Goal: Information Seeking & Learning: Learn about a topic

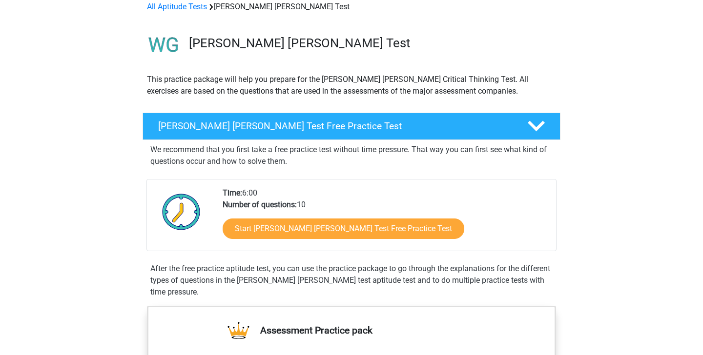
scroll to position [53, 0]
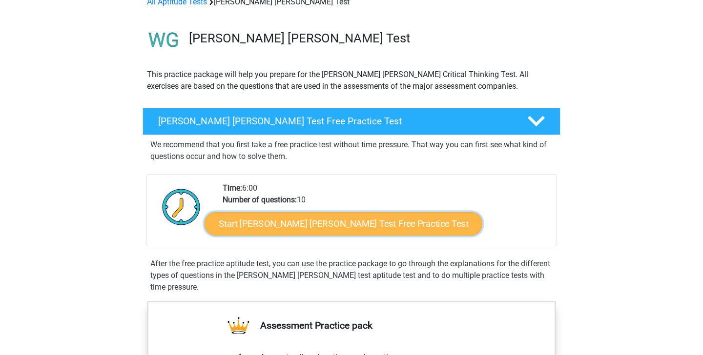
click at [315, 226] on link "Start [PERSON_NAME] [PERSON_NAME] Test Free Practice Test" at bounding box center [344, 223] width 278 height 23
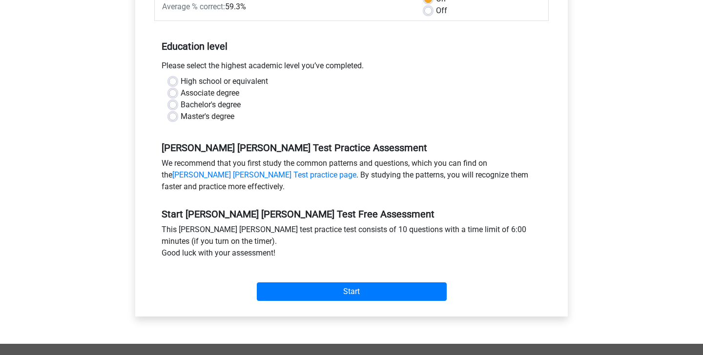
scroll to position [148, 0]
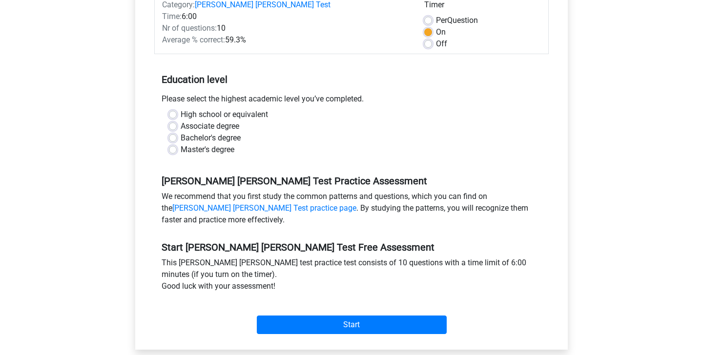
click at [181, 132] on label "Bachelor's degree" at bounding box center [211, 138] width 60 height 12
click at [173, 132] on input "Bachelor's degree" at bounding box center [173, 137] width 8 height 10
radio input "true"
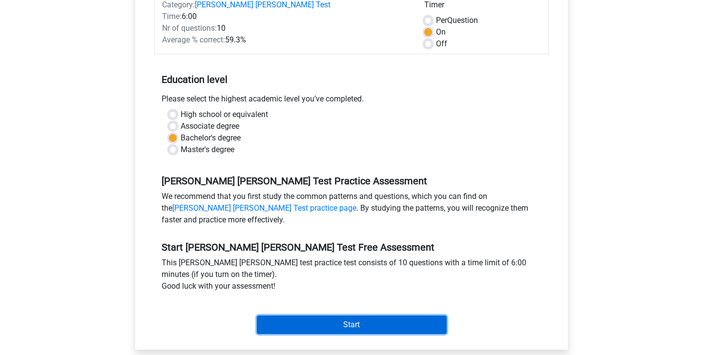
click at [342, 316] on input "Start" at bounding box center [352, 325] width 190 height 19
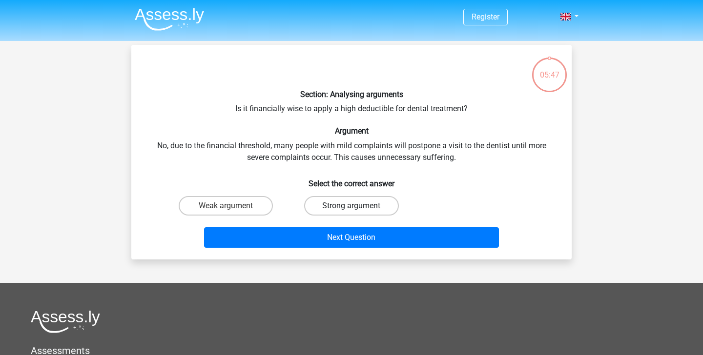
click at [330, 203] on label "Strong argument" at bounding box center [351, 206] width 94 height 20
click at [352, 206] on input "Strong argument" at bounding box center [355, 209] width 6 height 6
radio input "true"
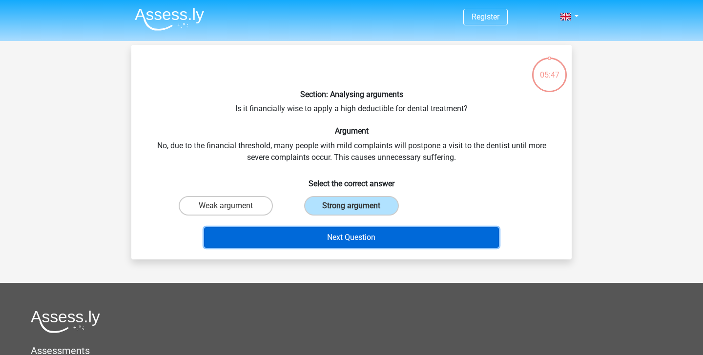
click at [329, 244] on button "Next Question" at bounding box center [351, 237] width 295 height 21
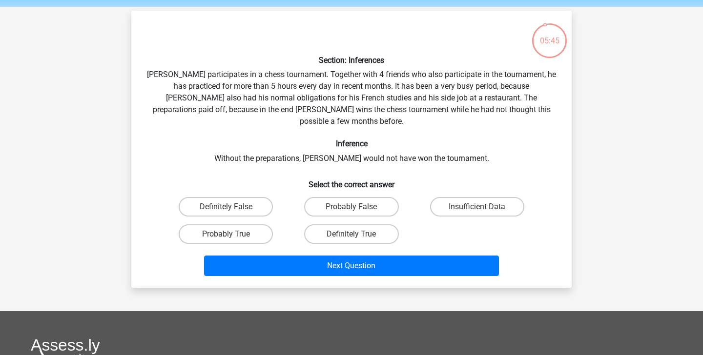
scroll to position [31, 0]
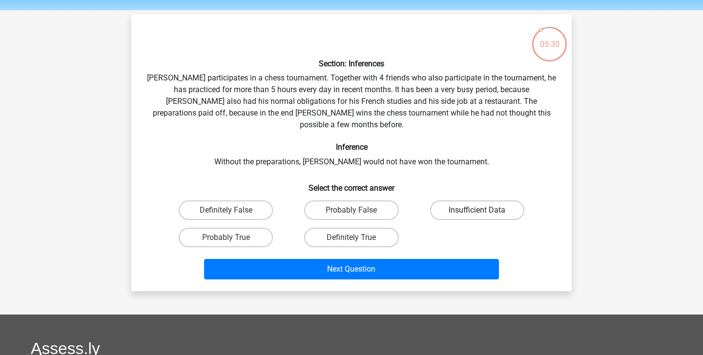
click at [487, 201] on label "Insufficient Data" at bounding box center [477, 211] width 94 height 20
click at [483, 210] on input "Insufficient Data" at bounding box center [480, 213] width 6 height 6
radio input "true"
click at [339, 201] on label "Probably False" at bounding box center [351, 211] width 94 height 20
click at [352, 210] on input "Probably False" at bounding box center [355, 213] width 6 height 6
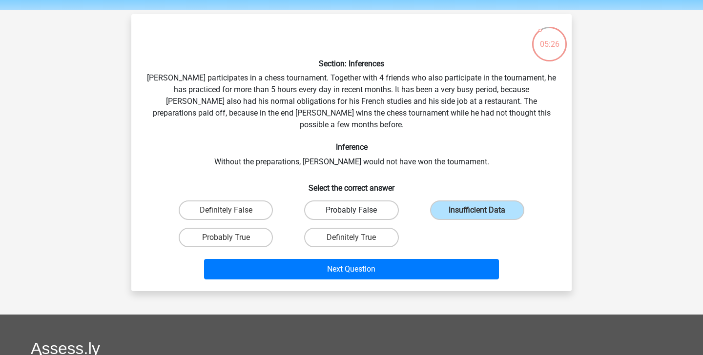
radio input "true"
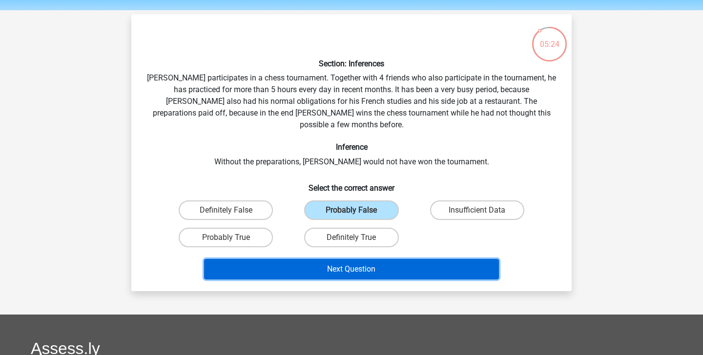
click at [368, 263] on button "Next Question" at bounding box center [351, 269] width 295 height 21
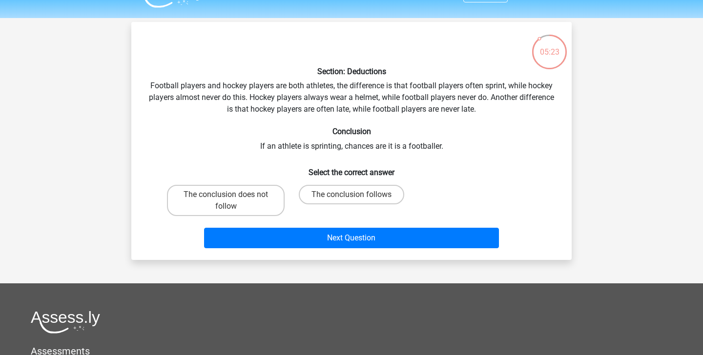
scroll to position [23, 0]
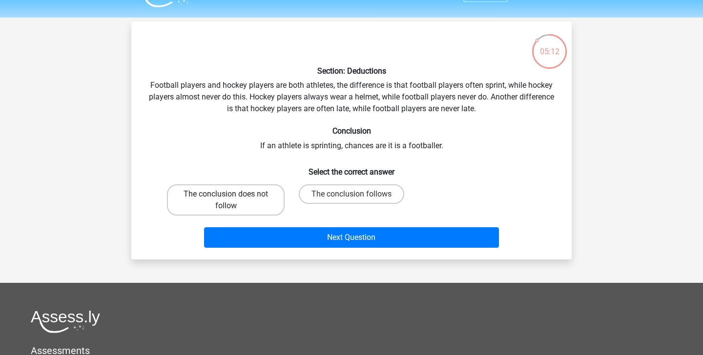
click at [212, 194] on label "The conclusion does not follow" at bounding box center [226, 200] width 118 height 31
click at [226, 194] on input "The conclusion does not follow" at bounding box center [229, 197] width 6 height 6
radio input "true"
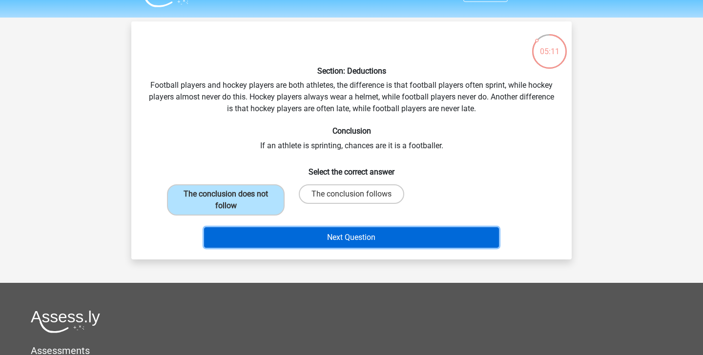
click at [306, 239] on button "Next Question" at bounding box center [351, 237] width 295 height 21
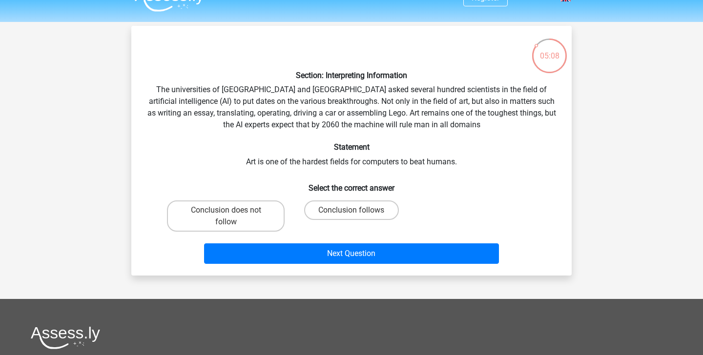
scroll to position [17, 0]
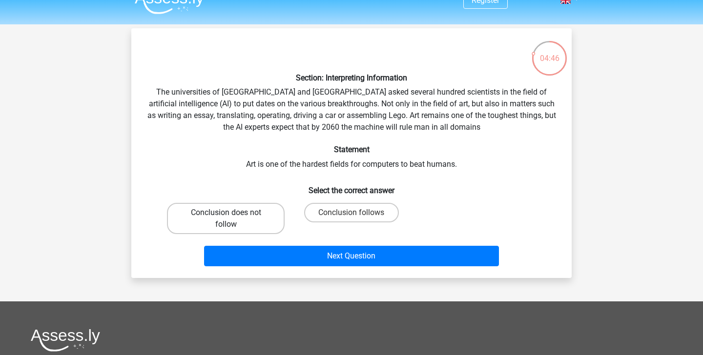
click at [268, 221] on label "Conclusion does not follow" at bounding box center [226, 218] width 118 height 31
click at [232, 219] on input "Conclusion does not follow" at bounding box center [229, 216] width 6 height 6
radio input "true"
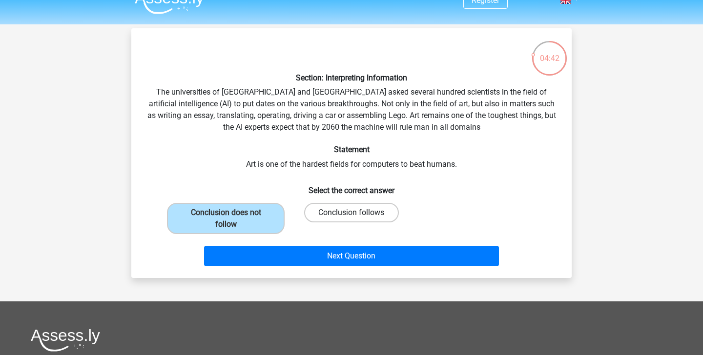
click at [343, 211] on label "Conclusion follows" at bounding box center [351, 213] width 94 height 20
click at [352, 213] on input "Conclusion follows" at bounding box center [355, 216] width 6 height 6
radio input "true"
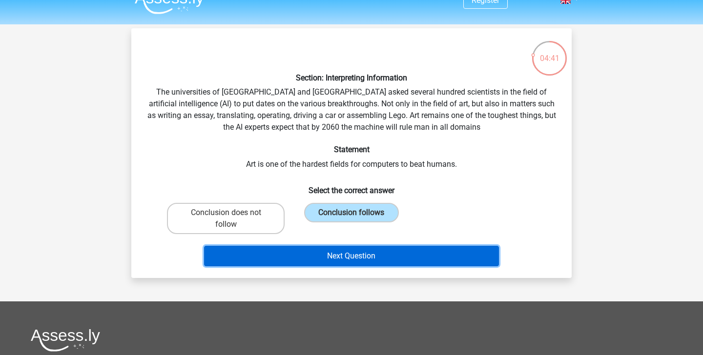
click at [362, 252] on button "Next Question" at bounding box center [351, 256] width 295 height 21
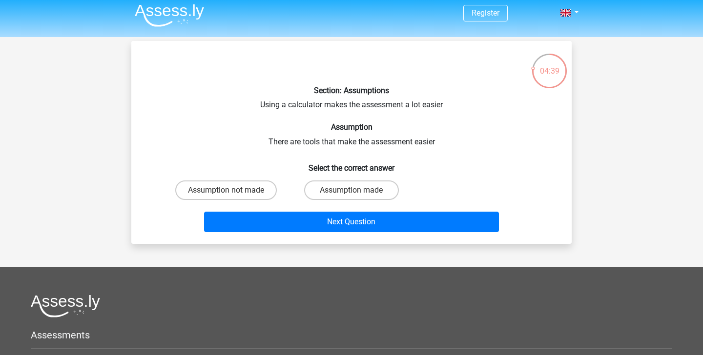
scroll to position [3, 0]
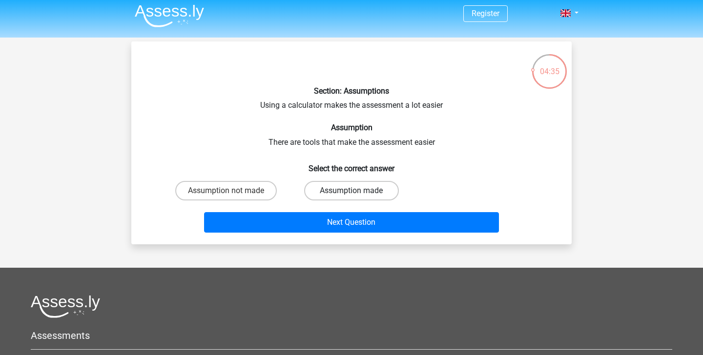
click at [333, 192] on label "Assumption made" at bounding box center [351, 191] width 94 height 20
click at [352, 192] on input "Assumption made" at bounding box center [355, 194] width 6 height 6
radio input "true"
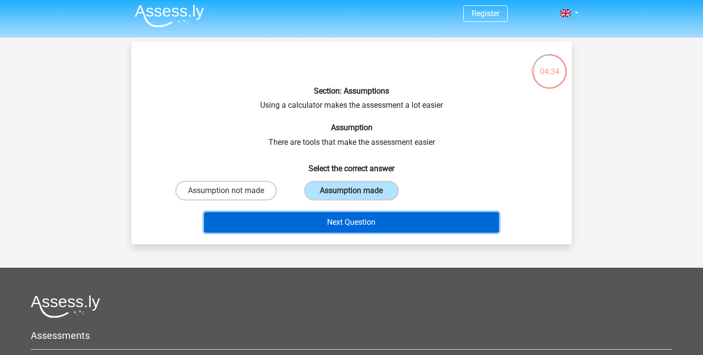
click at [347, 227] on button "Next Question" at bounding box center [351, 222] width 295 height 21
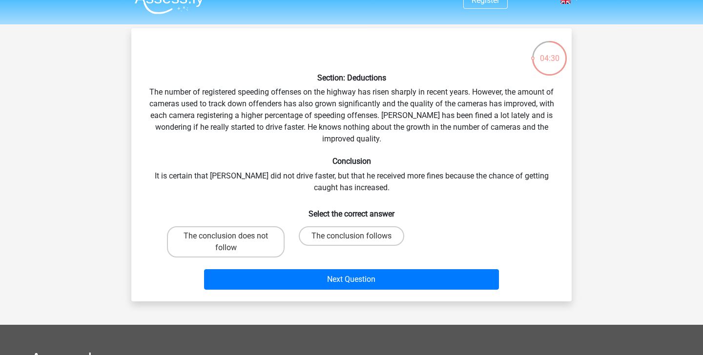
scroll to position [14, 0]
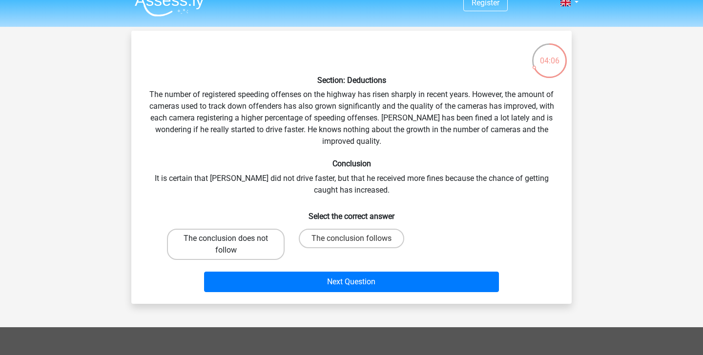
click at [225, 252] on label "The conclusion does not follow" at bounding box center [226, 244] width 118 height 31
click at [226, 245] on input "The conclusion does not follow" at bounding box center [229, 242] width 6 height 6
radio input "true"
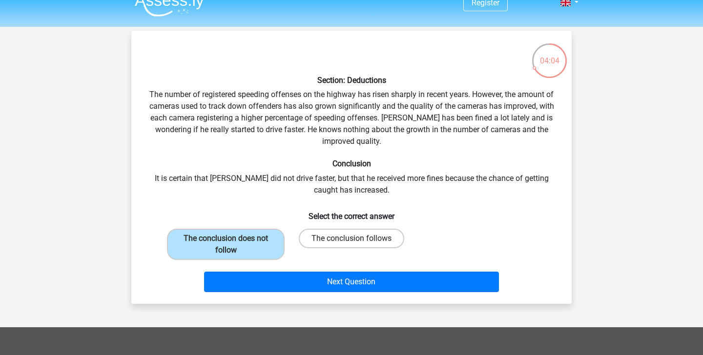
click at [336, 234] on label "The conclusion follows" at bounding box center [351, 239] width 105 height 20
click at [352, 239] on input "The conclusion follows" at bounding box center [355, 242] width 6 height 6
radio input "true"
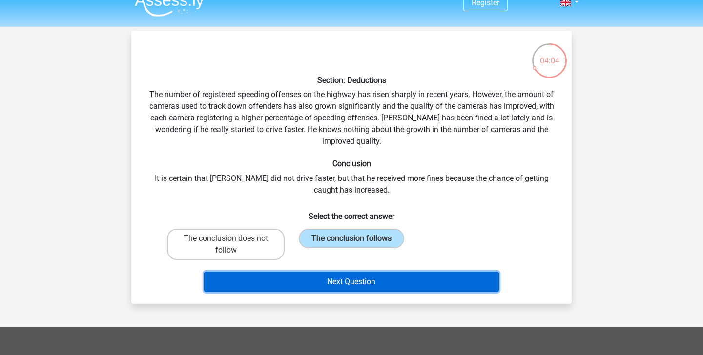
click at [338, 280] on button "Next Question" at bounding box center [351, 282] width 295 height 21
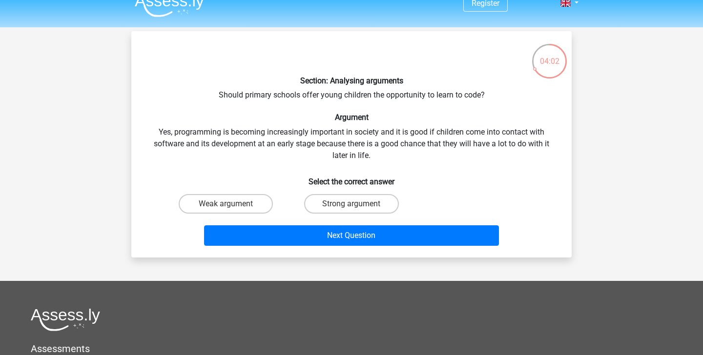
scroll to position [16, 0]
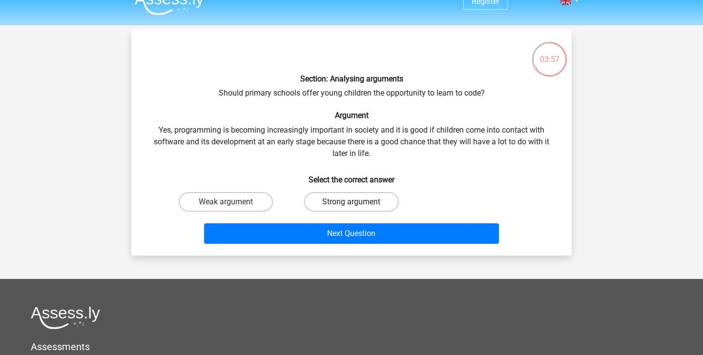
click at [342, 200] on label "Strong argument" at bounding box center [351, 202] width 94 height 20
click at [352, 202] on input "Strong argument" at bounding box center [355, 205] width 6 height 6
radio input "true"
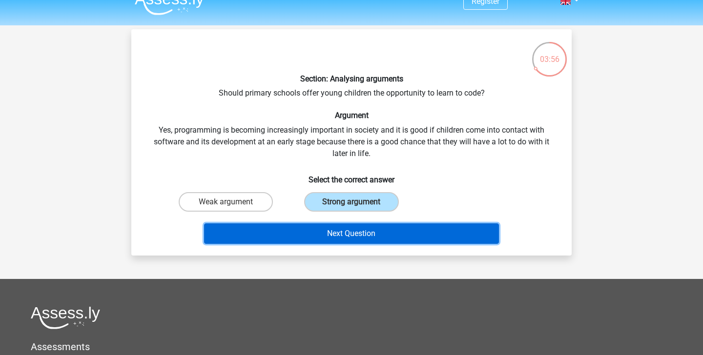
click at [372, 236] on button "Next Question" at bounding box center [351, 234] width 295 height 21
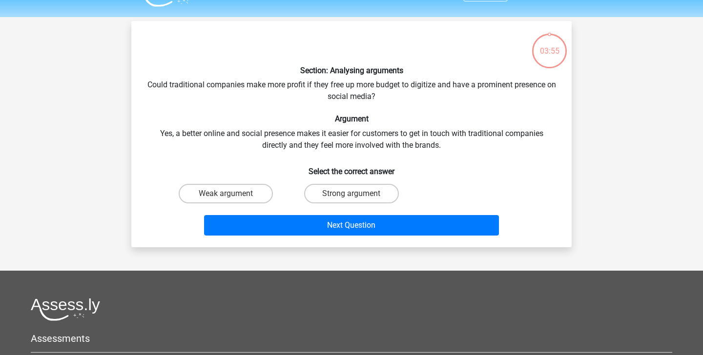
scroll to position [18, 0]
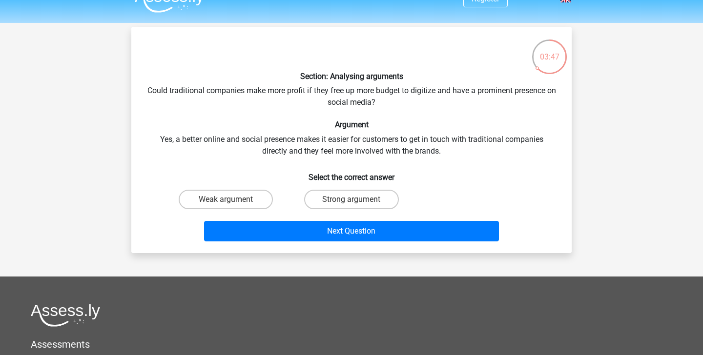
click at [353, 200] on input "Strong argument" at bounding box center [355, 203] width 6 height 6
radio input "true"
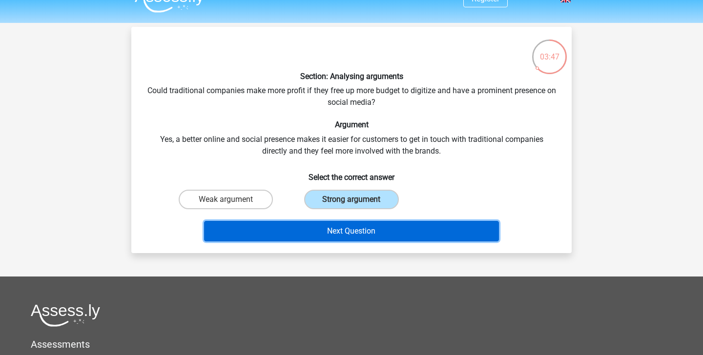
click at [357, 232] on button "Next Question" at bounding box center [351, 231] width 295 height 21
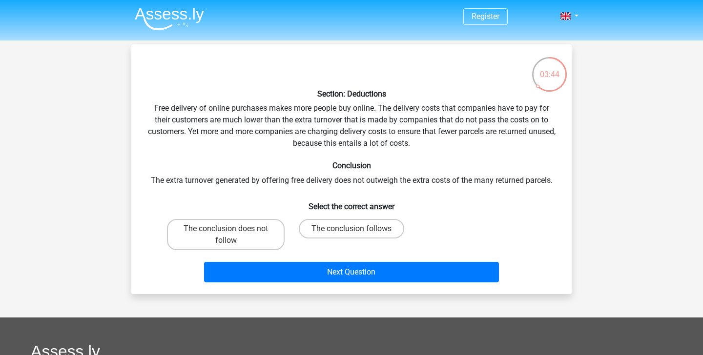
scroll to position [0, 0]
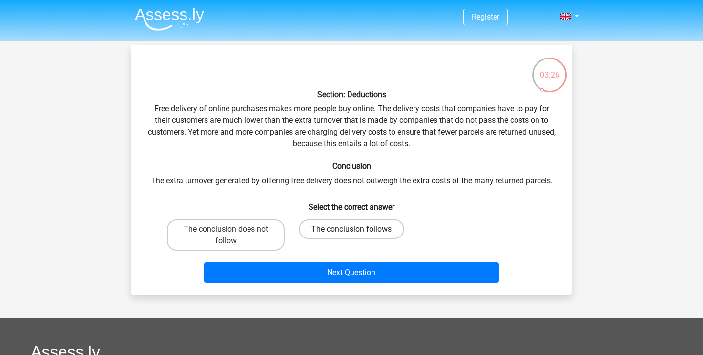
click at [310, 231] on label "The conclusion follows" at bounding box center [351, 230] width 105 height 20
click at [352, 231] on input "The conclusion follows" at bounding box center [355, 232] width 6 height 6
radio input "true"
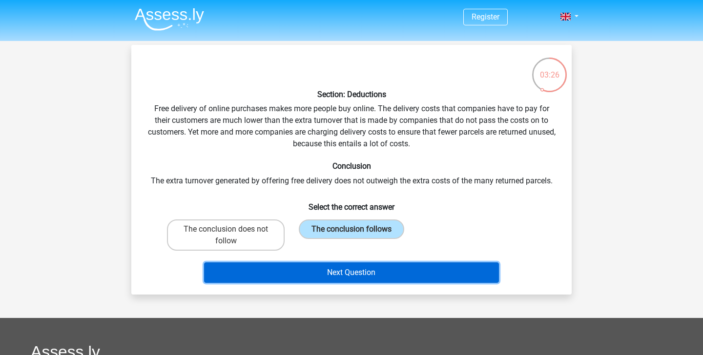
click at [319, 270] on button "Next Question" at bounding box center [351, 273] width 295 height 21
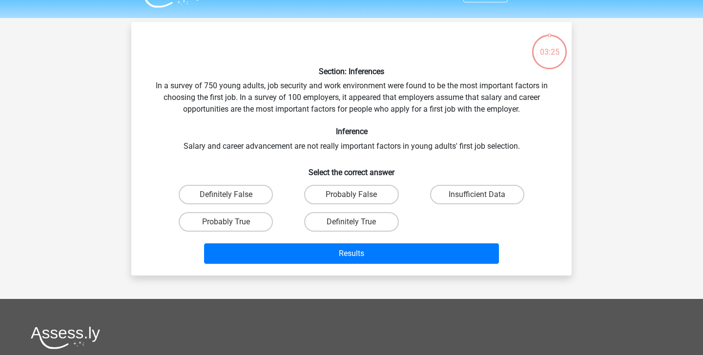
scroll to position [22, 0]
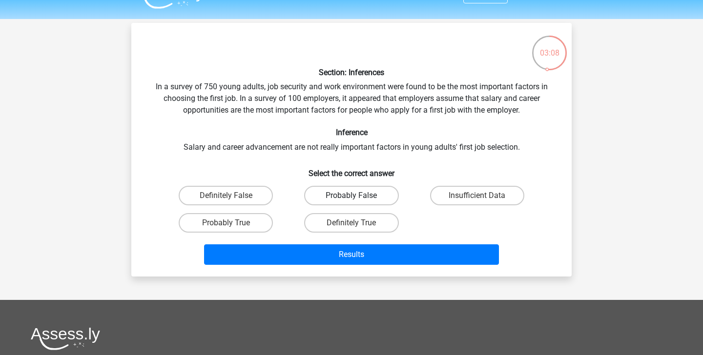
click at [350, 193] on label "Probably False" at bounding box center [351, 196] width 94 height 20
click at [352, 196] on input "Probably False" at bounding box center [355, 199] width 6 height 6
radio input "true"
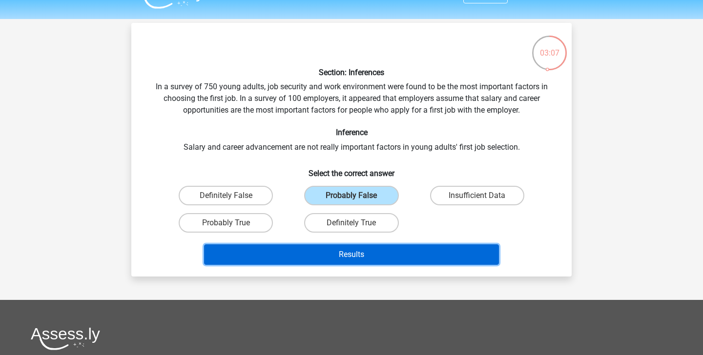
click at [354, 254] on button "Results" at bounding box center [351, 255] width 295 height 21
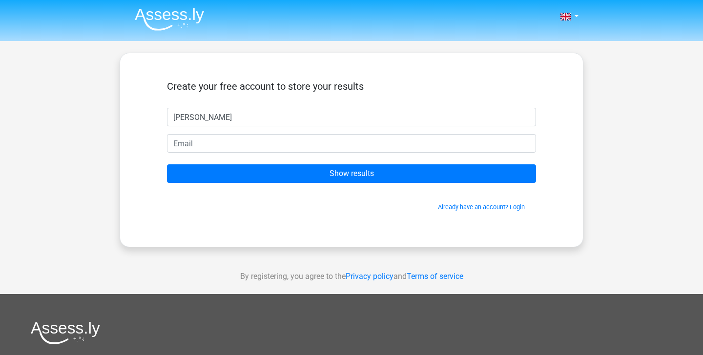
type input "jules"
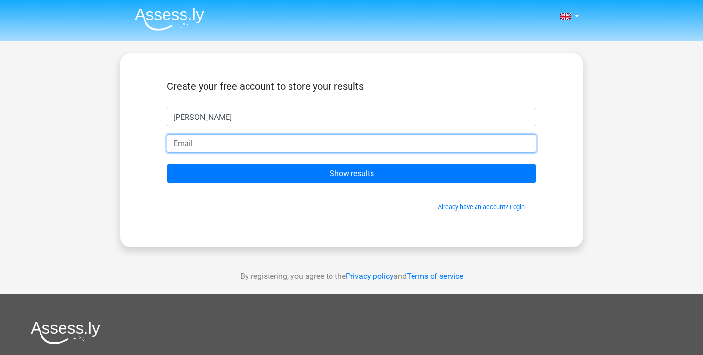
click at [277, 144] on input "email" at bounding box center [351, 143] width 369 height 19
type input "juleskc63@gmail.com"
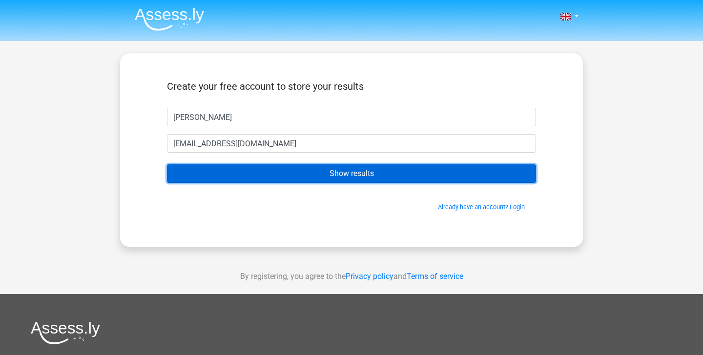
click at [265, 174] on input "Show results" at bounding box center [351, 174] width 369 height 19
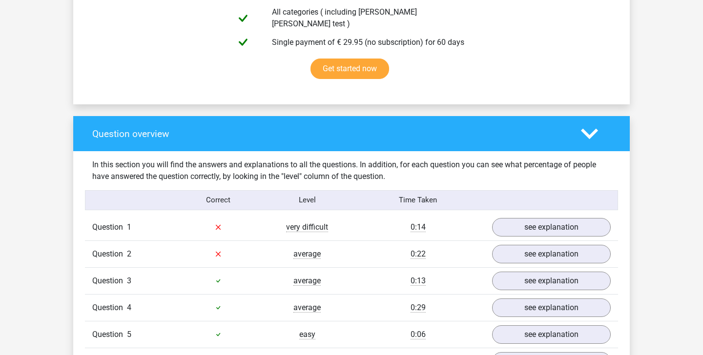
scroll to position [737, 0]
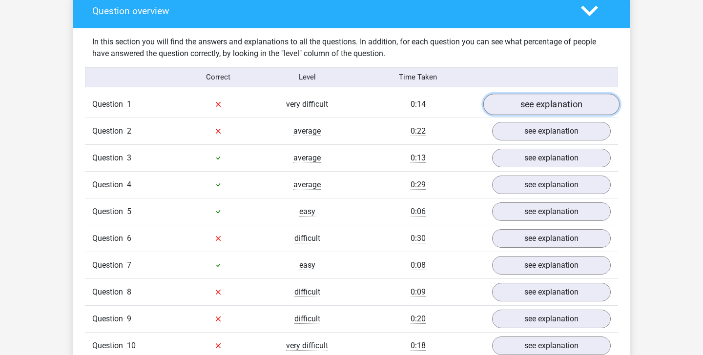
click at [529, 102] on link "see explanation" at bounding box center [551, 104] width 136 height 21
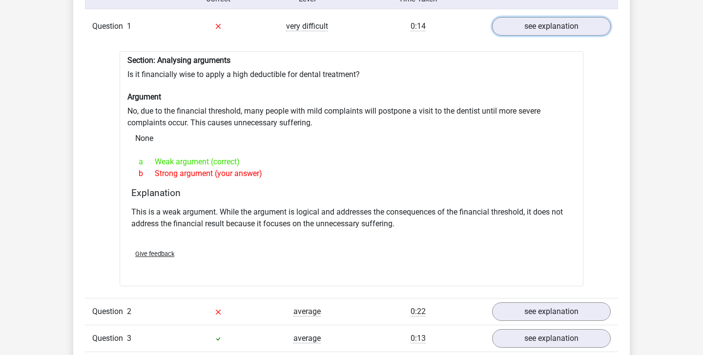
scroll to position [817, 0]
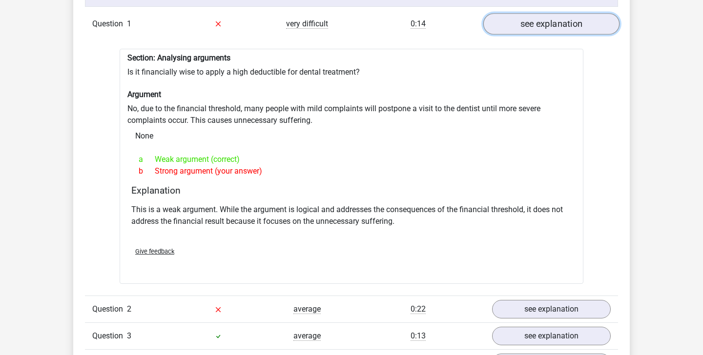
click at [524, 26] on link "see explanation" at bounding box center [551, 23] width 136 height 21
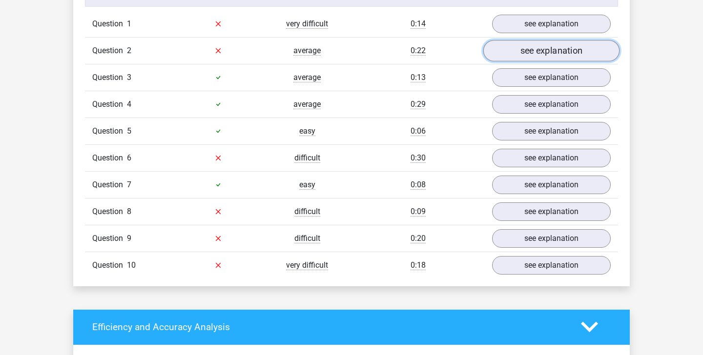
click at [516, 41] on link "see explanation" at bounding box center [551, 50] width 136 height 21
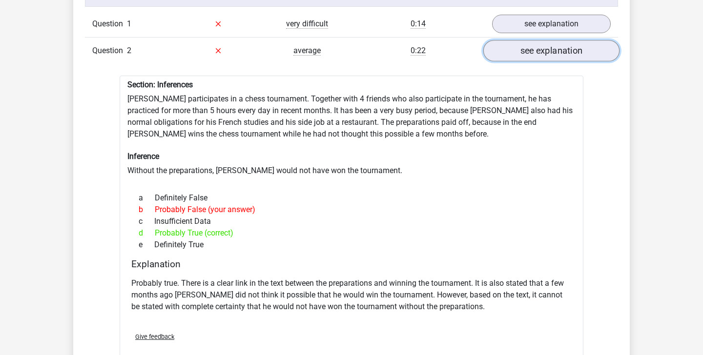
click at [498, 44] on link "see explanation" at bounding box center [551, 50] width 136 height 21
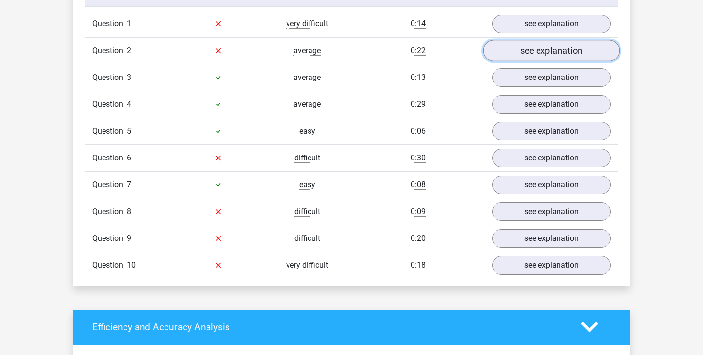
click at [499, 44] on link "see explanation" at bounding box center [551, 50] width 136 height 21
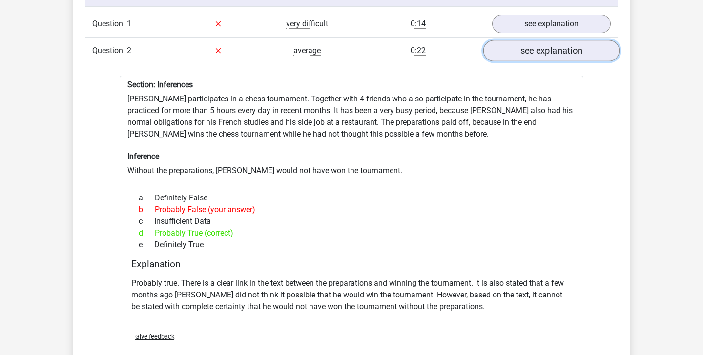
click at [500, 48] on link "see explanation" at bounding box center [551, 50] width 136 height 21
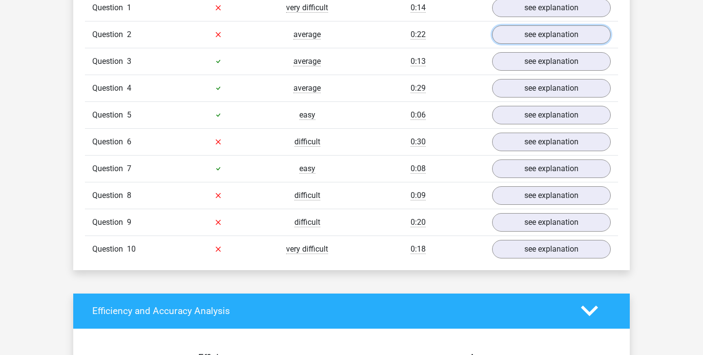
scroll to position [834, 0]
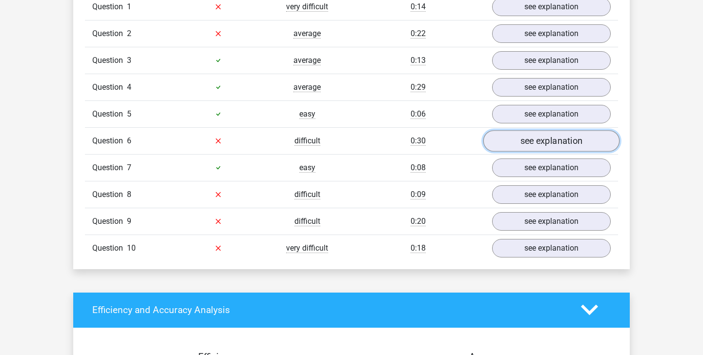
click at [505, 136] on link "see explanation" at bounding box center [551, 140] width 136 height 21
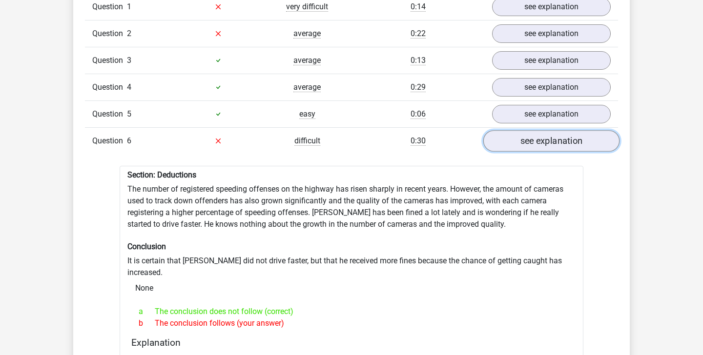
click at [532, 133] on link "see explanation" at bounding box center [551, 140] width 136 height 21
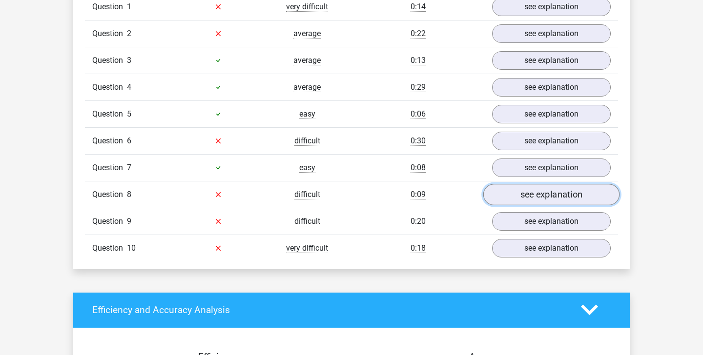
click at [531, 194] on link "see explanation" at bounding box center [551, 194] width 136 height 21
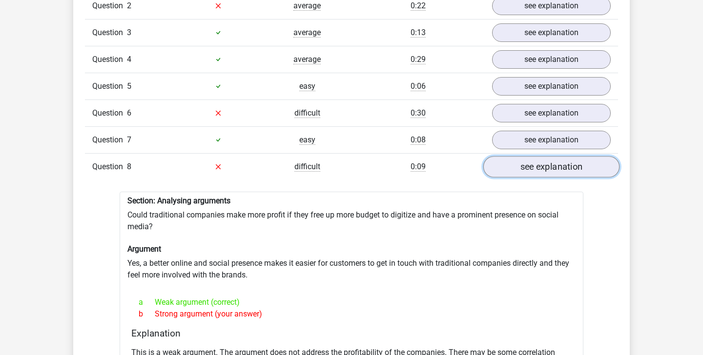
scroll to position [865, 0]
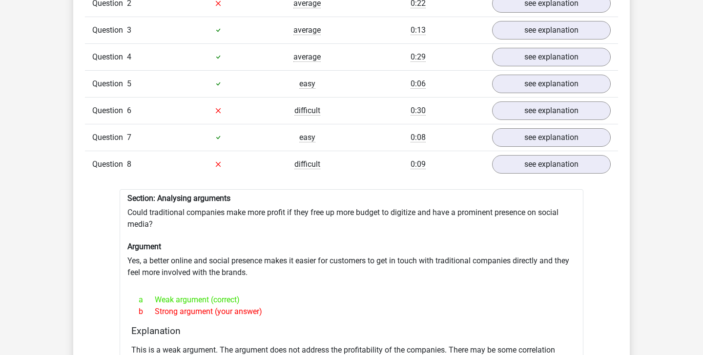
click at [537, 169] on div "Question 8 difficult 0:09 see explanation" at bounding box center [351, 164] width 533 height 27
click at [538, 154] on link "see explanation" at bounding box center [551, 164] width 136 height 21
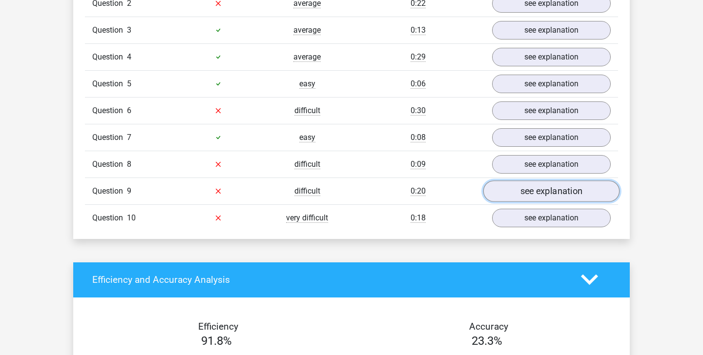
click at [542, 186] on link "see explanation" at bounding box center [551, 191] width 136 height 21
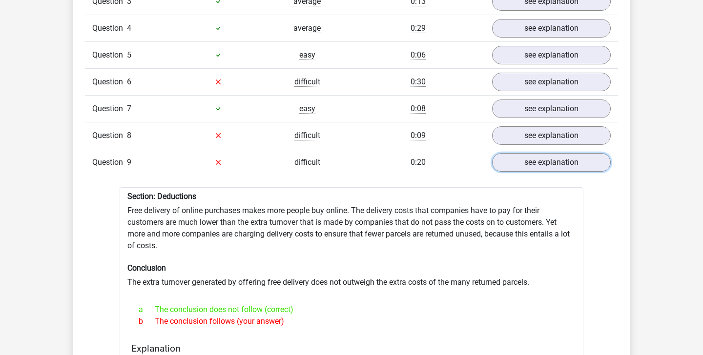
scroll to position [899, 0]
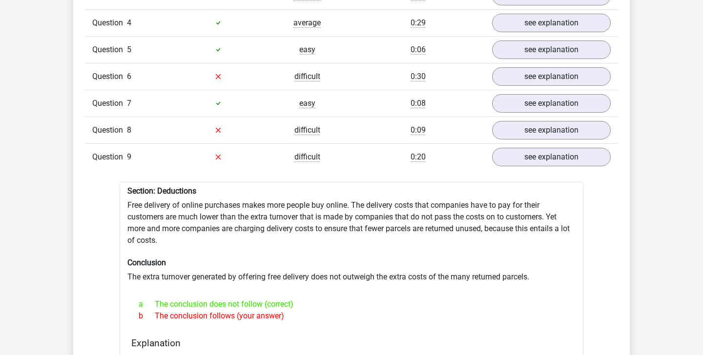
click at [542, 165] on div "Question 1 very difficult 0:14 see explanation Section: Analysing arguments Is …" at bounding box center [351, 329] width 518 height 801
click at [534, 159] on link "see explanation" at bounding box center [551, 156] width 136 height 21
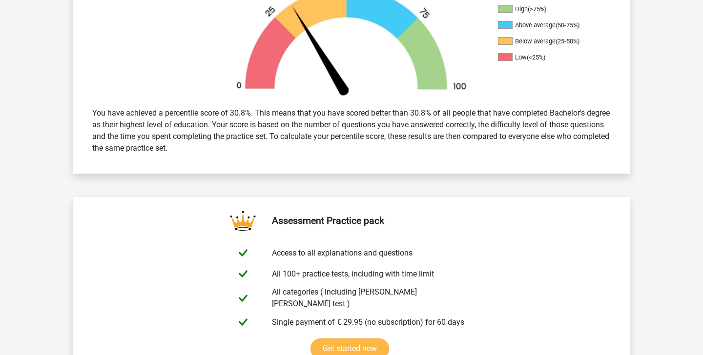
scroll to position [0, 0]
